Goal: Check status: Check status

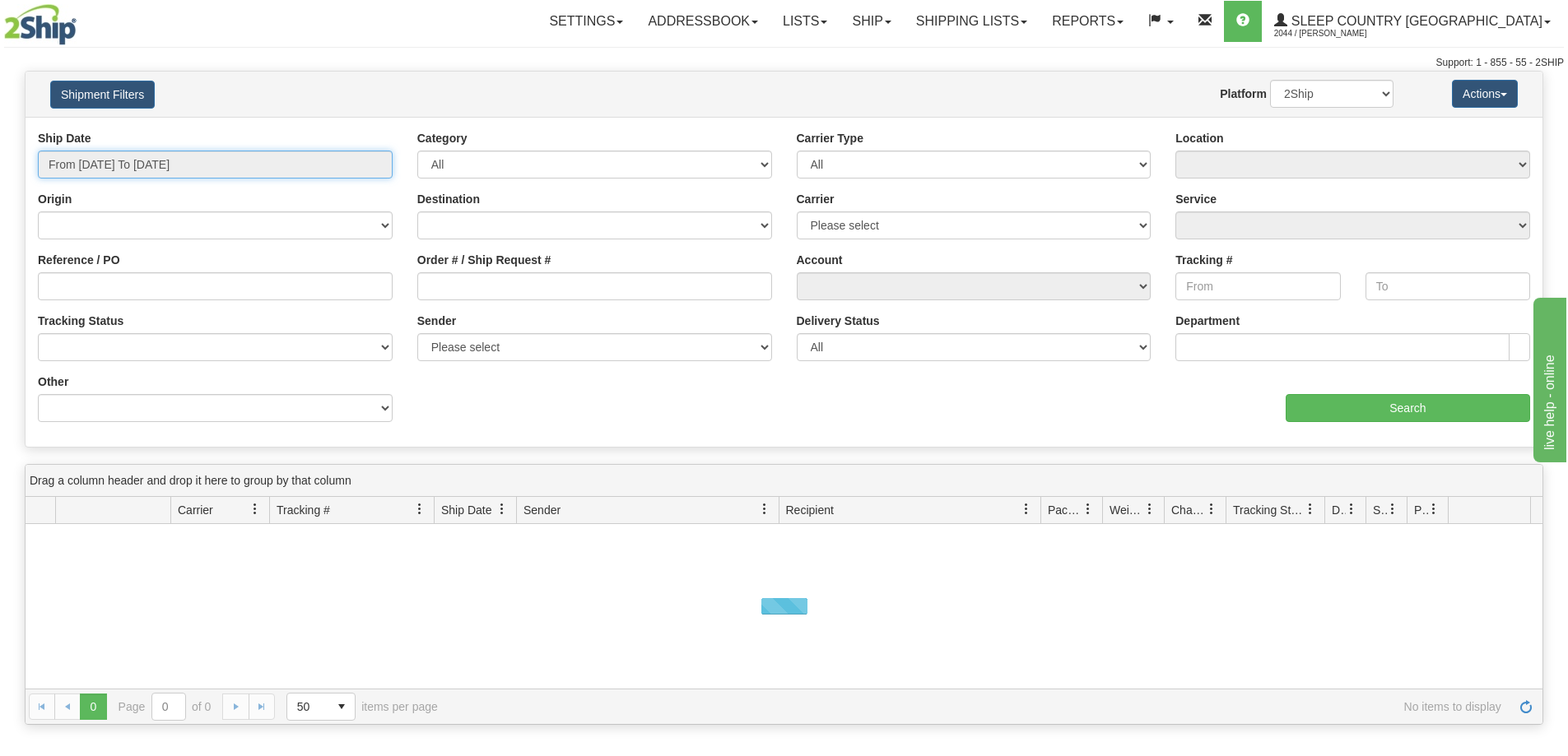
click at [159, 167] on input "From [DATE] To [DATE]" at bounding box center [215, 165] width 354 height 28
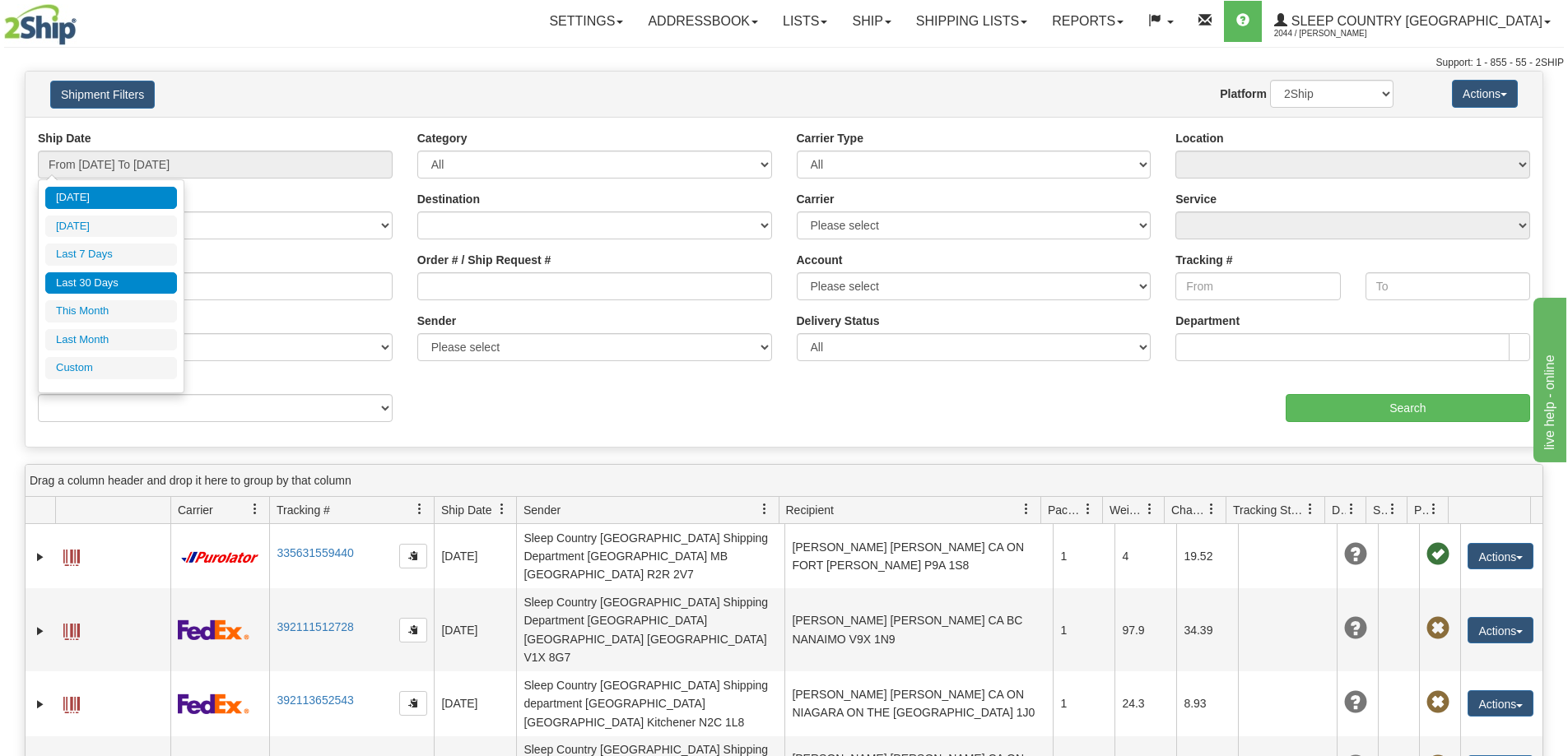
click at [138, 289] on li "Last 30 Days" at bounding box center [111, 283] width 132 height 22
type input "From [DATE] To [DATE]"
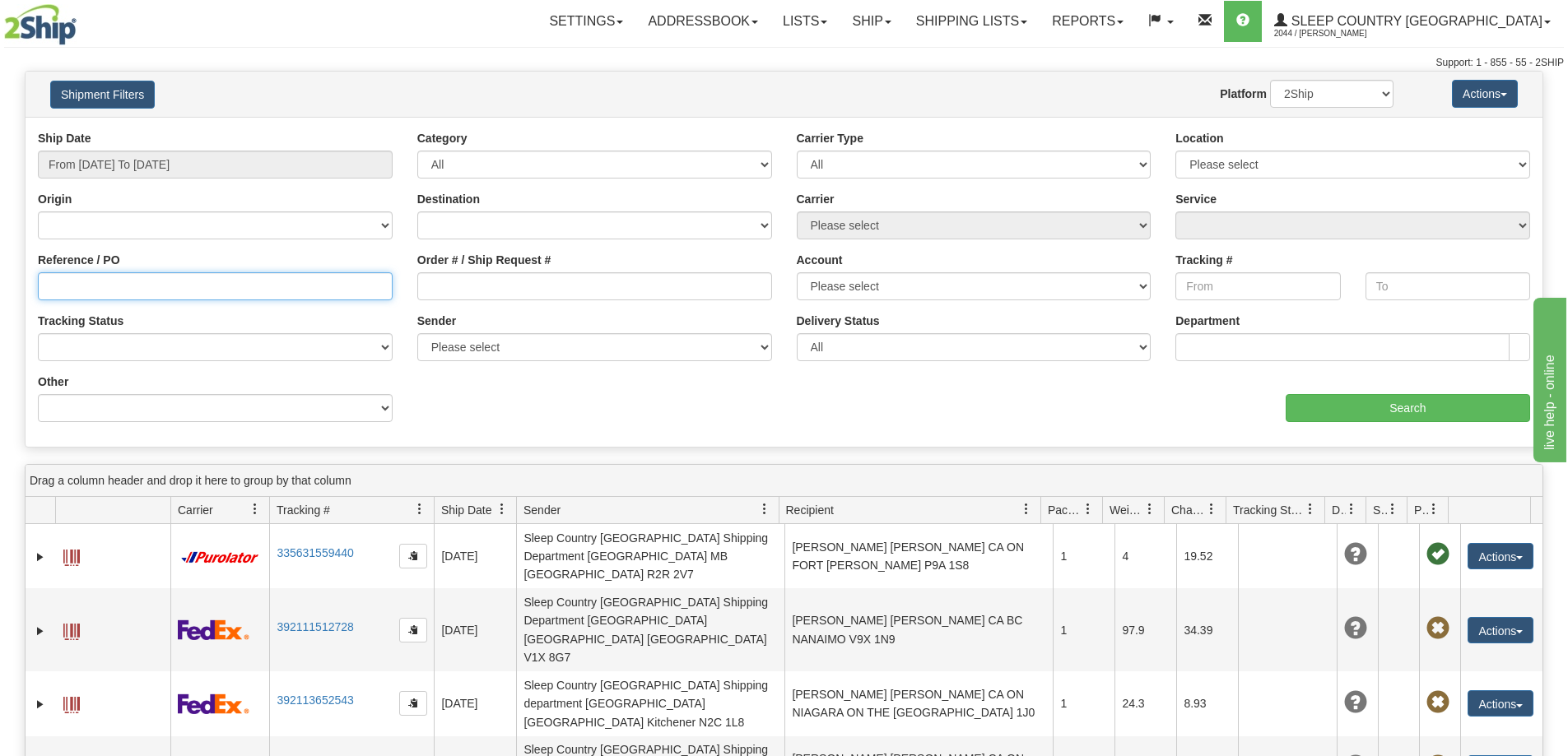
click at [46, 287] on input "Reference / PO" at bounding box center [215, 286] width 354 height 28
paste input "9002H947070"
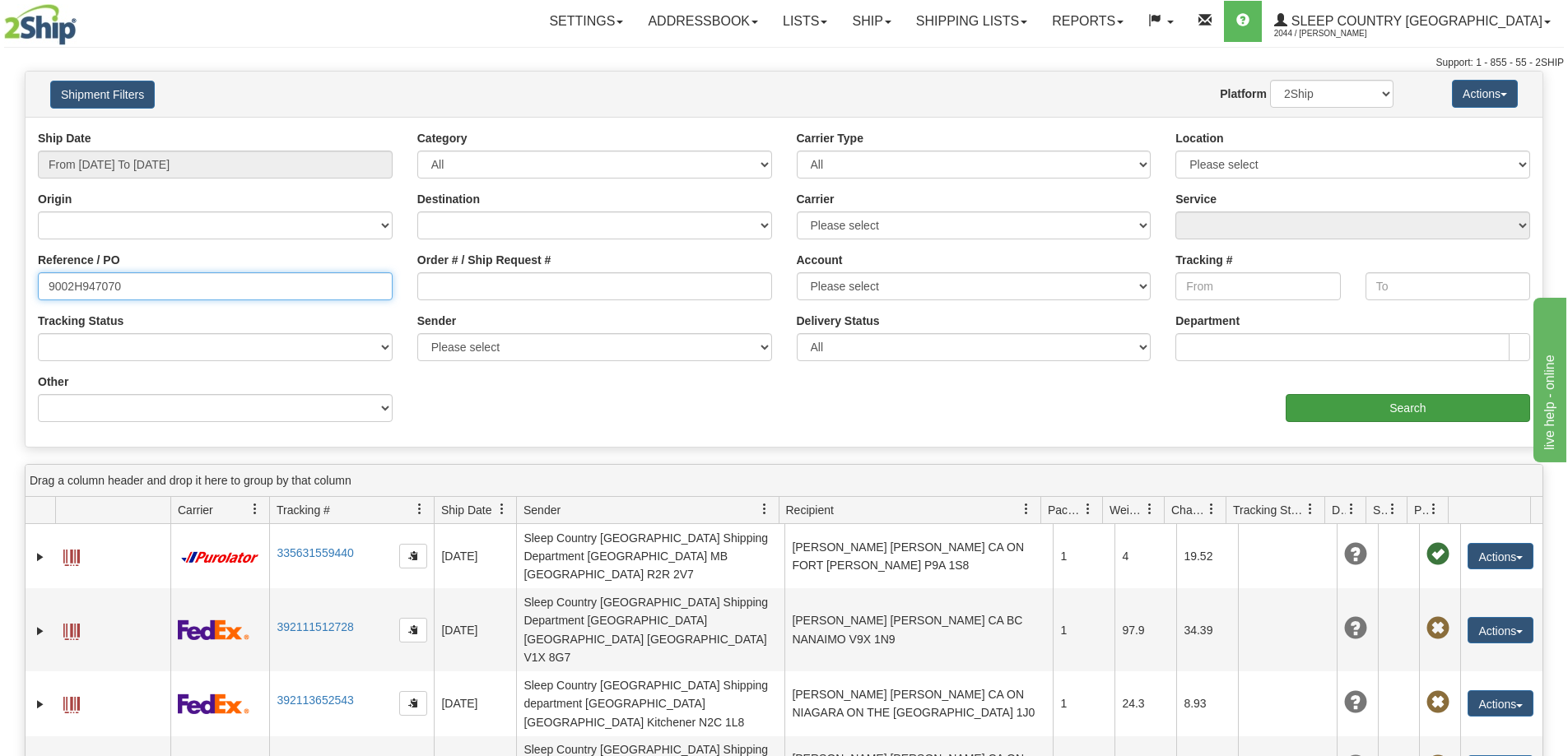
type input "9002H947070"
click at [1344, 407] on input "Search" at bounding box center [1407, 408] width 244 height 28
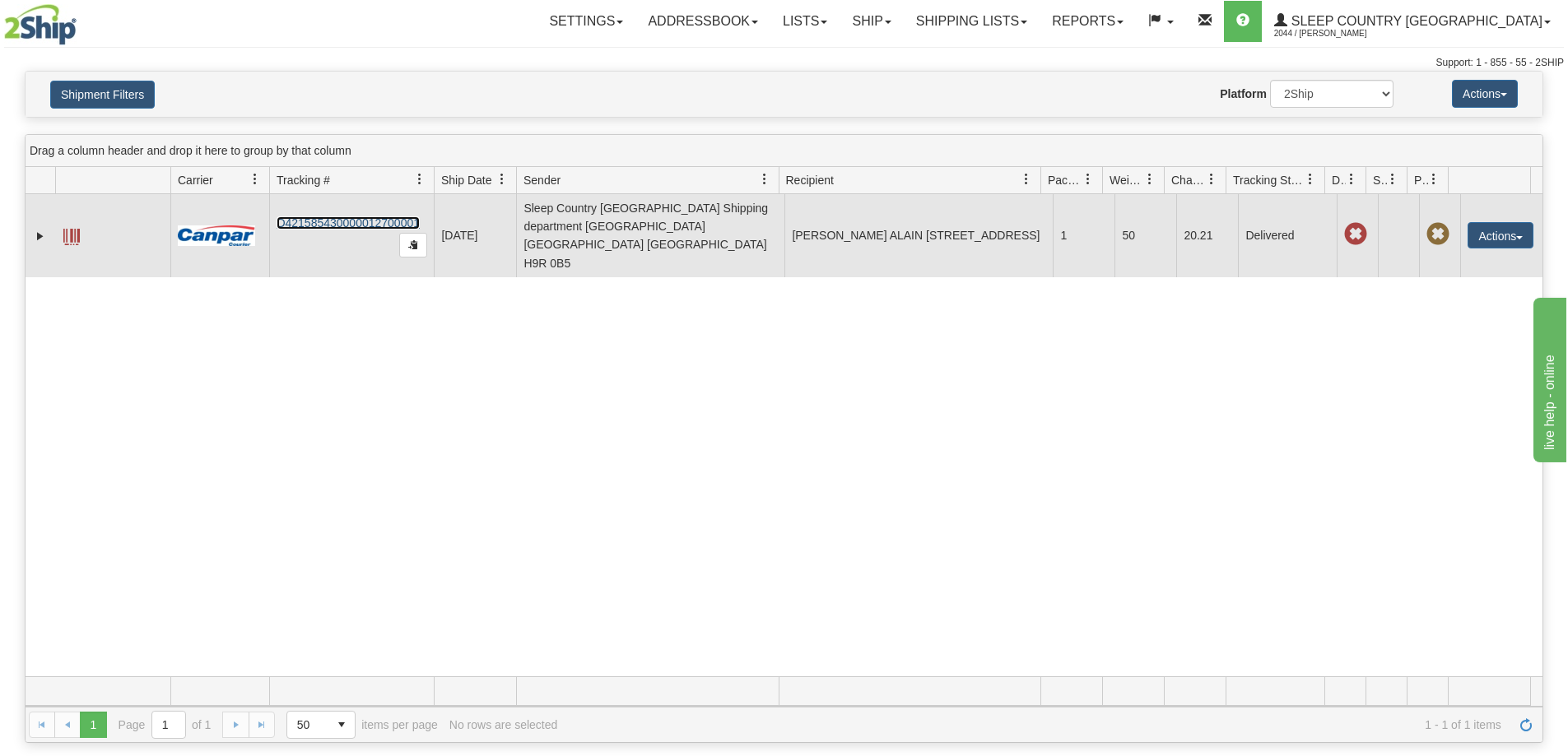
click at [336, 217] on link "D421585430000012700001" at bounding box center [348, 223] width 143 height 13
